Goal: Information Seeking & Learning: Learn about a topic

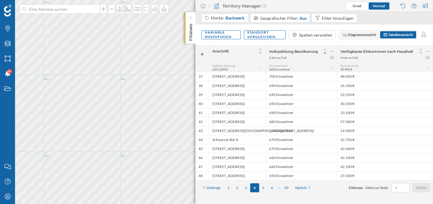
click at [364, 34] on span "Diagrammansicht" at bounding box center [362, 34] width 28 height 5
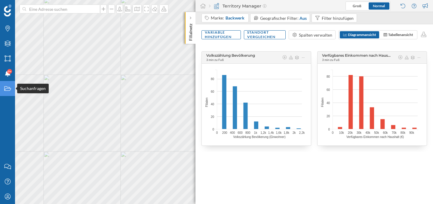
click at [5, 93] on div "Suchanfragen" at bounding box center [7, 88] width 15 height 15
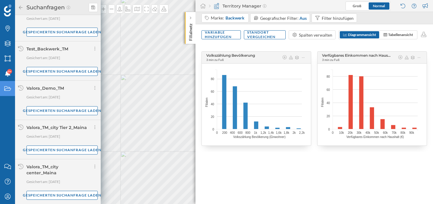
scroll to position [243, 0]
click at [54, 148] on div "Gespeicherten Suchanfrage laden" at bounding box center [61, 149] width 71 height 9
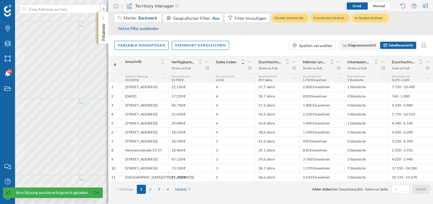
click at [366, 43] on span "Diagrammansicht" at bounding box center [362, 45] width 28 height 5
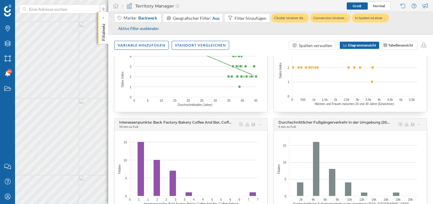
scroll to position [160, 0]
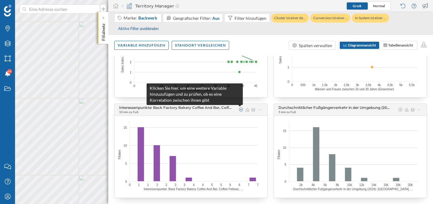
click at [241, 110] on icon at bounding box center [240, 110] width 5 height 4
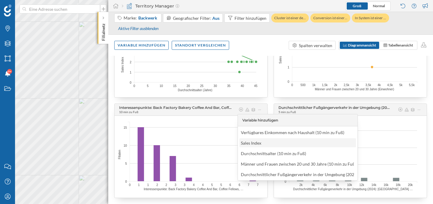
click at [252, 143] on div "Sales Index" at bounding box center [251, 143] width 20 height 5
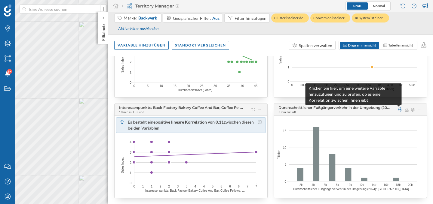
click at [399, 110] on icon at bounding box center [400, 110] width 5 height 4
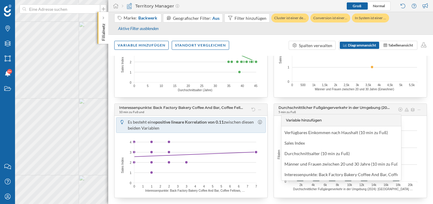
click at [424, 135] on div "Durchschnittlicher Fußgängerverkehr in der Umgebung (2024): [GEOGRAPHIC_DATA] (…" at bounding box center [350, 151] width 153 height 95
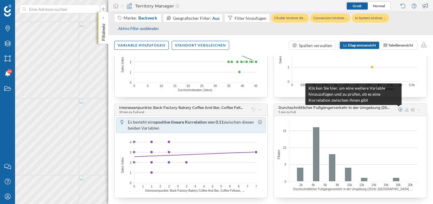
click at [398, 109] on icon at bounding box center [400, 110] width 5 height 4
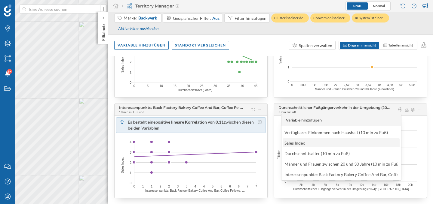
click at [333, 143] on div "Sales Index" at bounding box center [340, 143] width 113 height 6
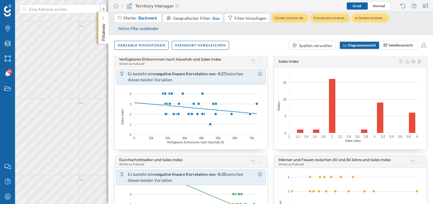
scroll to position [6, 0]
click at [417, 63] on icon at bounding box center [419, 62] width 5 height 4
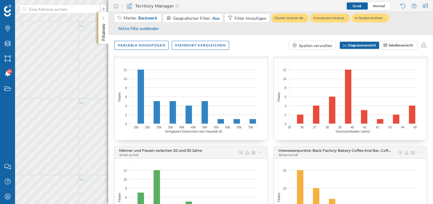
scroll to position [0, 0]
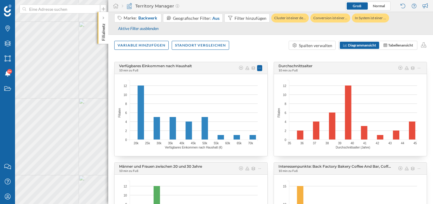
click at [260, 70] on icon at bounding box center [259, 68] width 3 height 4
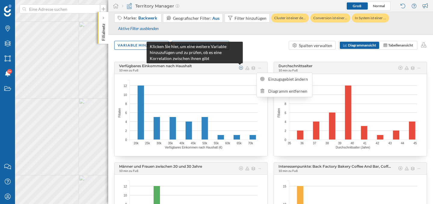
click at [242, 69] on icon at bounding box center [240, 68] width 5 height 4
